Goal: Information Seeking & Learning: Learn about a topic

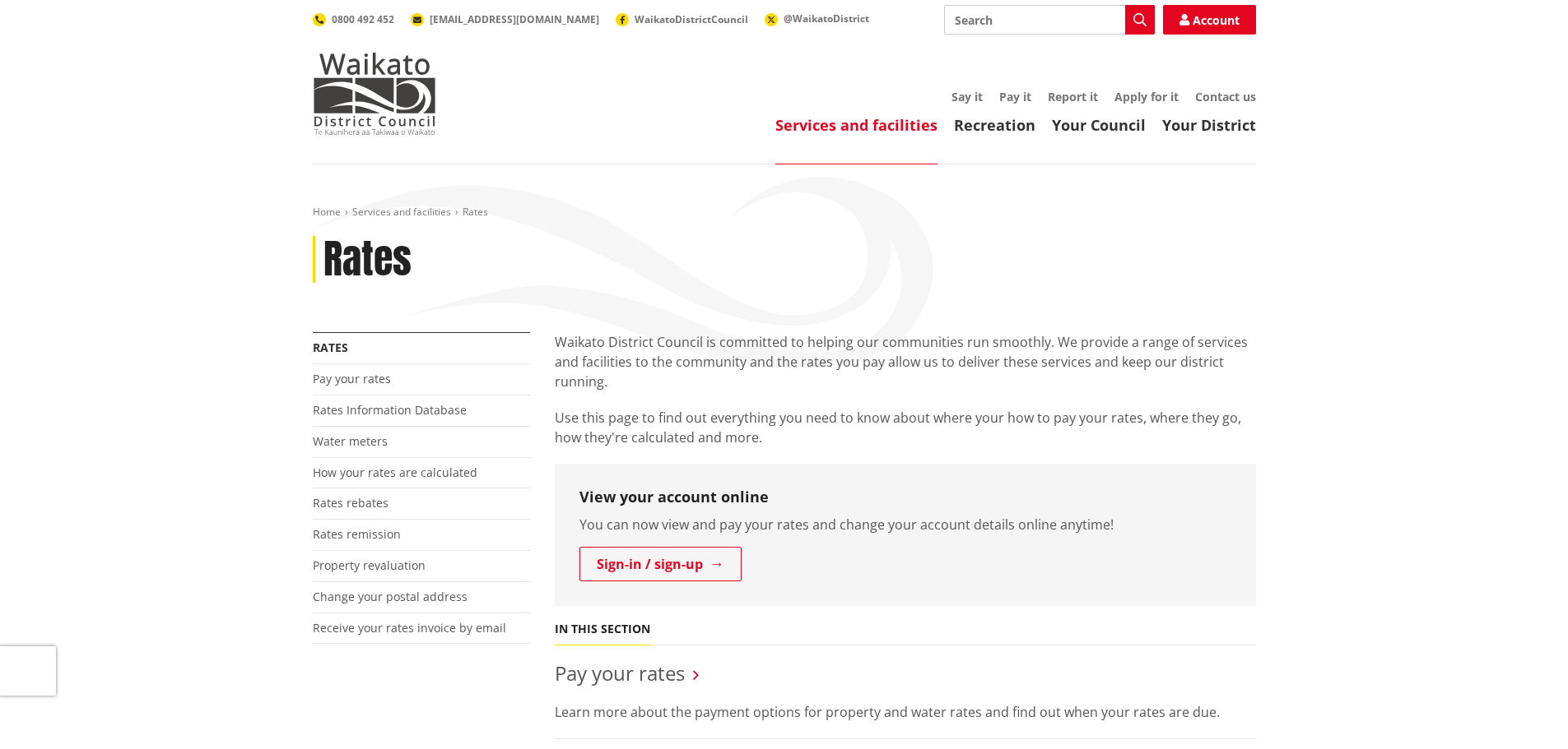
click at [1046, 24] on input "Search" at bounding box center [1048, 19] width 210 height 30
click at [1133, 29] on button "Search" at bounding box center [1140, 19] width 30 height 30
click at [977, 106] on div "Long Term Plan Hui" at bounding box center [1048, 109] width 209 height 30
type input "Long Term Plan Hui"
click at [1148, 11] on button "Search" at bounding box center [1140, 19] width 30 height 30
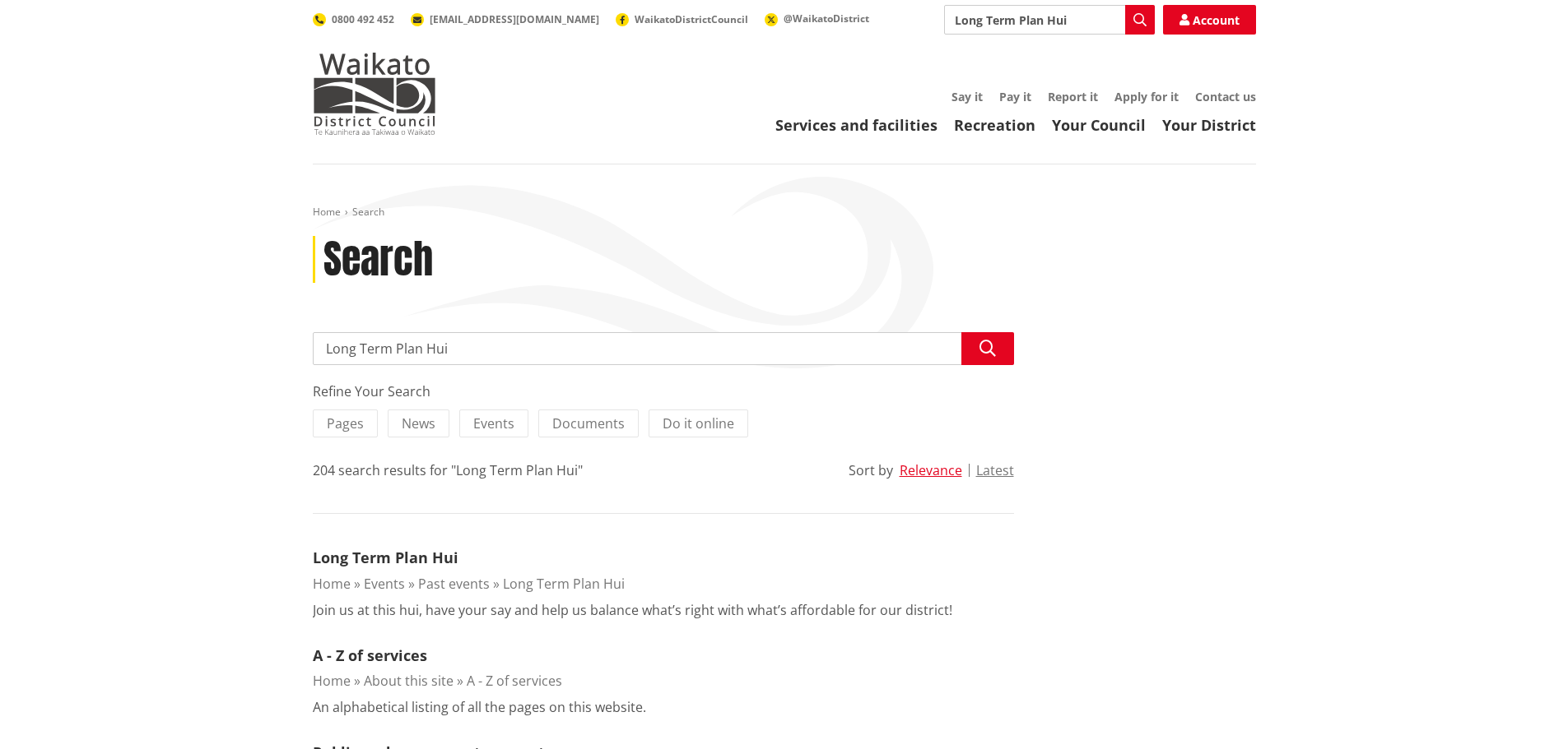
click at [1069, 27] on input "Long Term Plan Hui" at bounding box center [1048, 19] width 210 height 30
type input "Long Term Plan"
click at [1146, 25] on icon "button" at bounding box center [1140, 20] width 14 height 14
click at [1136, 14] on icon "button" at bounding box center [1140, 20] width 14 height 14
click at [1048, 24] on input "Long Term Plan" at bounding box center [1048, 19] width 210 height 30
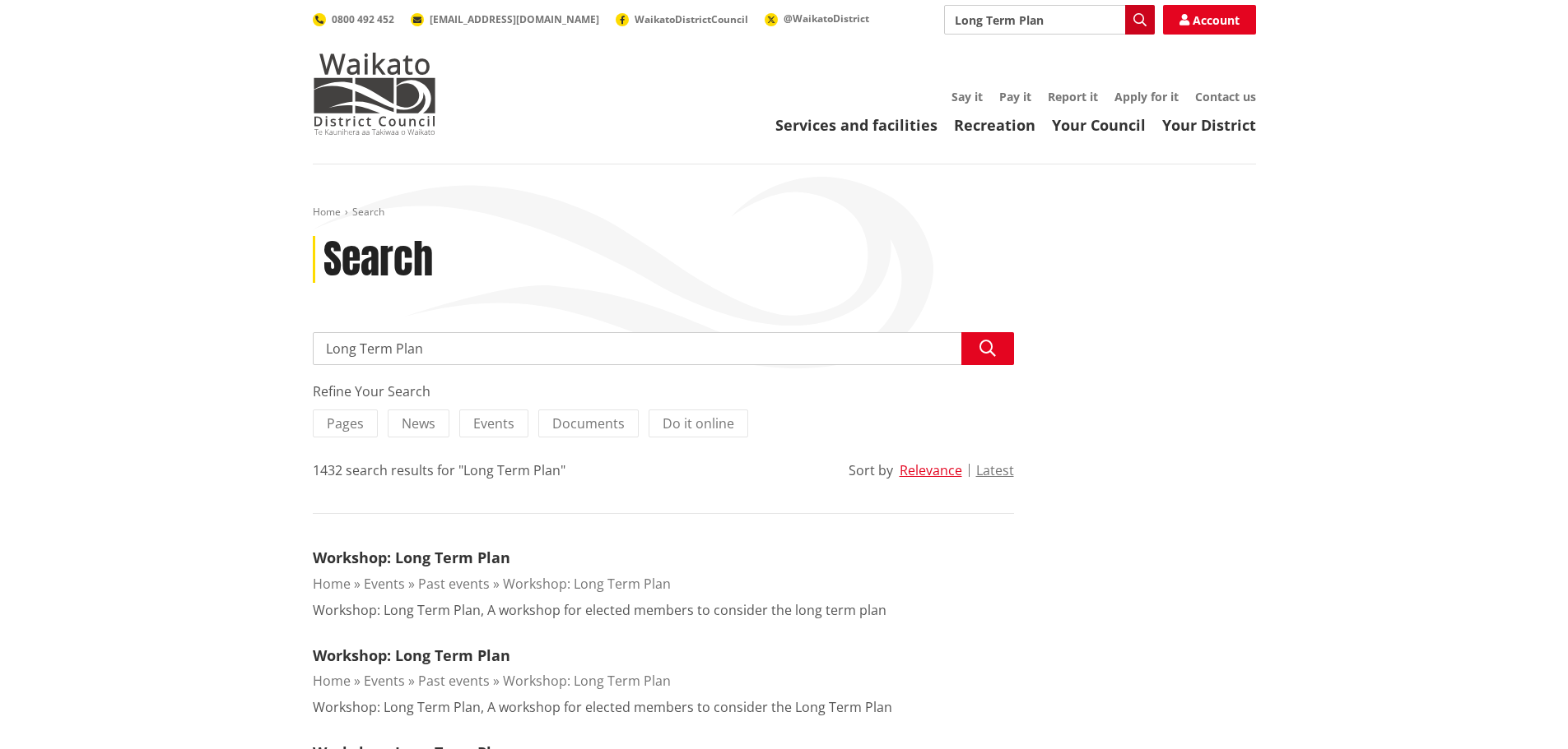
click at [1128, 21] on button "Search" at bounding box center [1140, 19] width 30 height 30
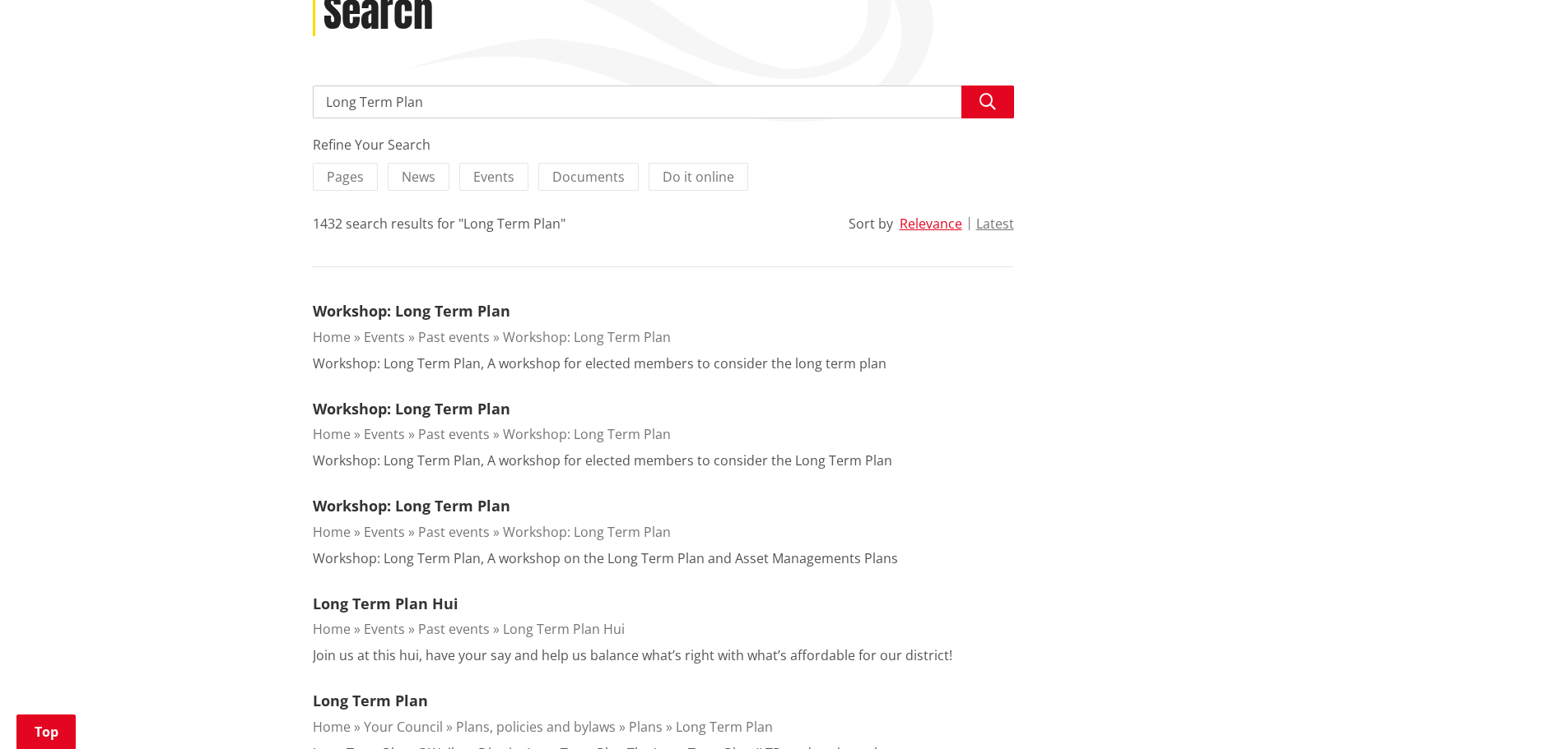
scroll to position [329, 0]
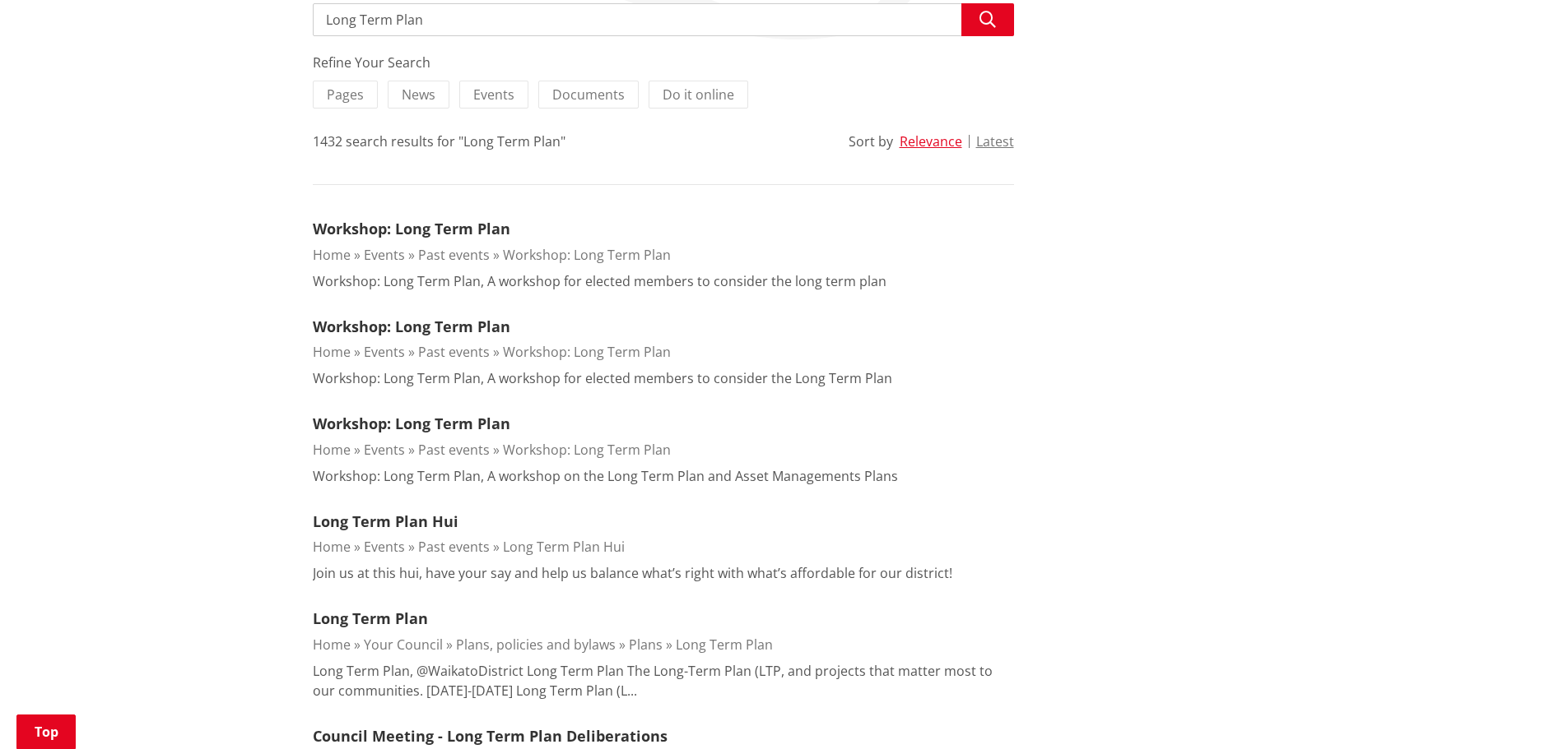
click at [689, 643] on link "Long Term Plan" at bounding box center [724, 644] width 97 height 18
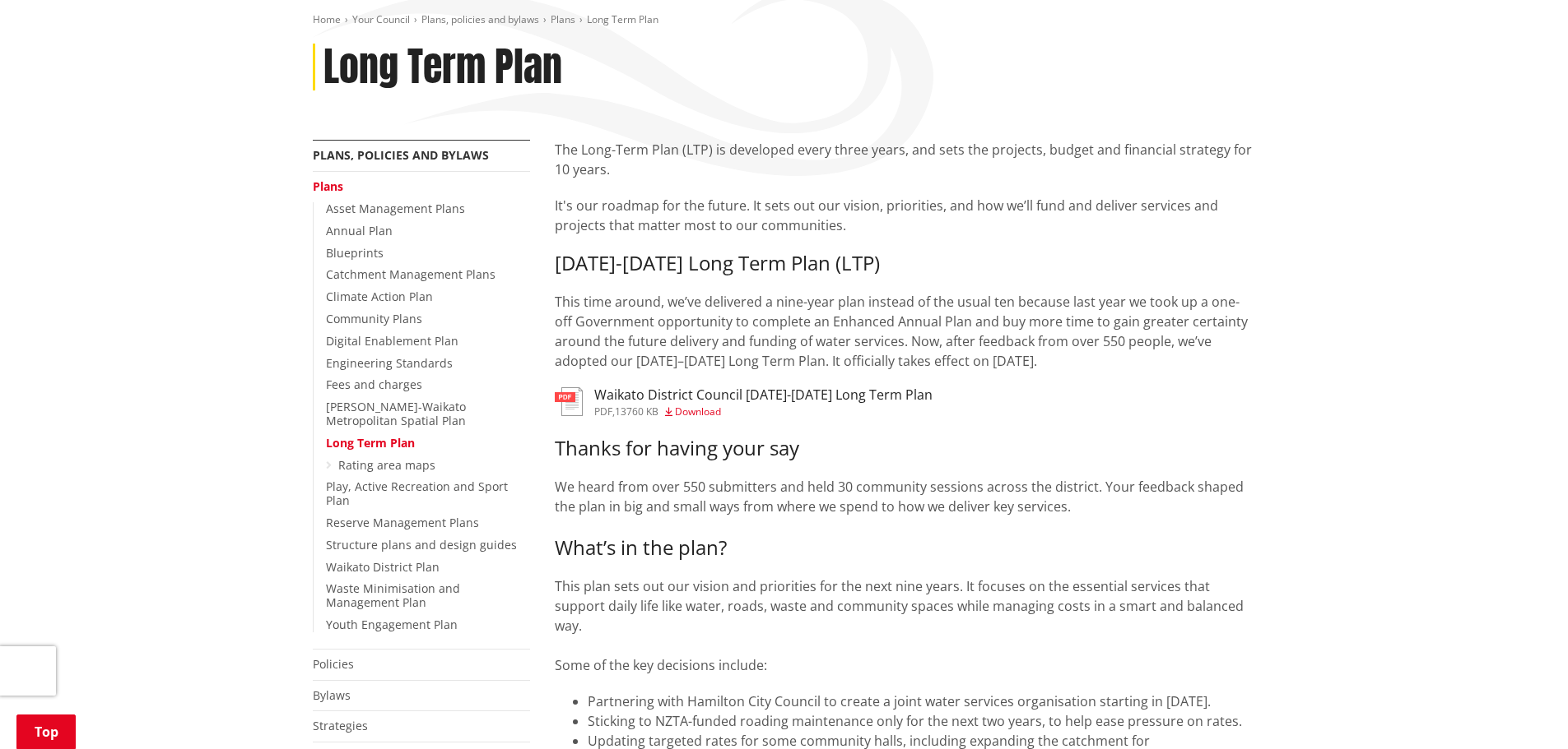
scroll to position [82, 0]
